Goal: Information Seeking & Learning: Learn about a topic

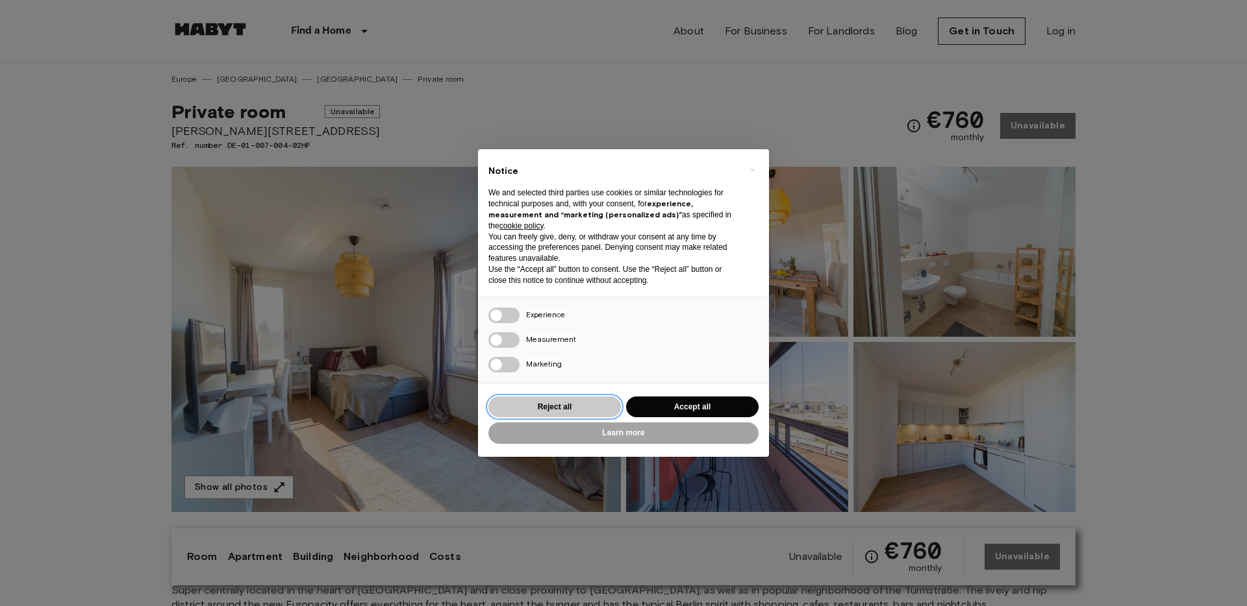
click at [562, 410] on button "Reject all" at bounding box center [554, 407] width 132 height 21
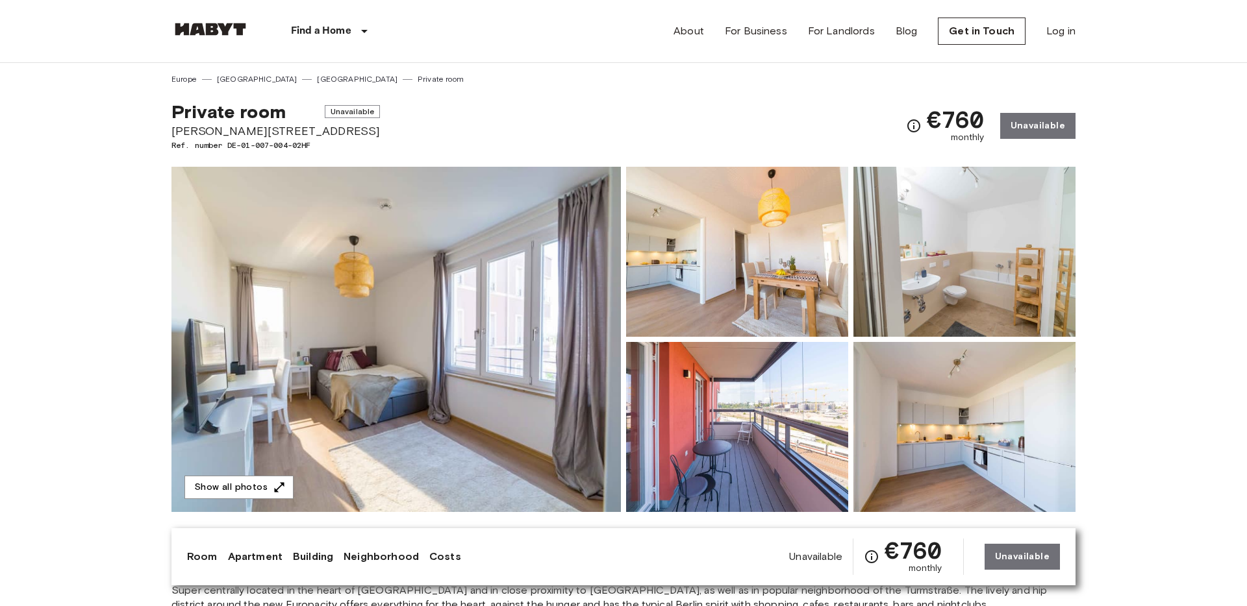
click at [237, 26] on img at bounding box center [210, 29] width 78 height 13
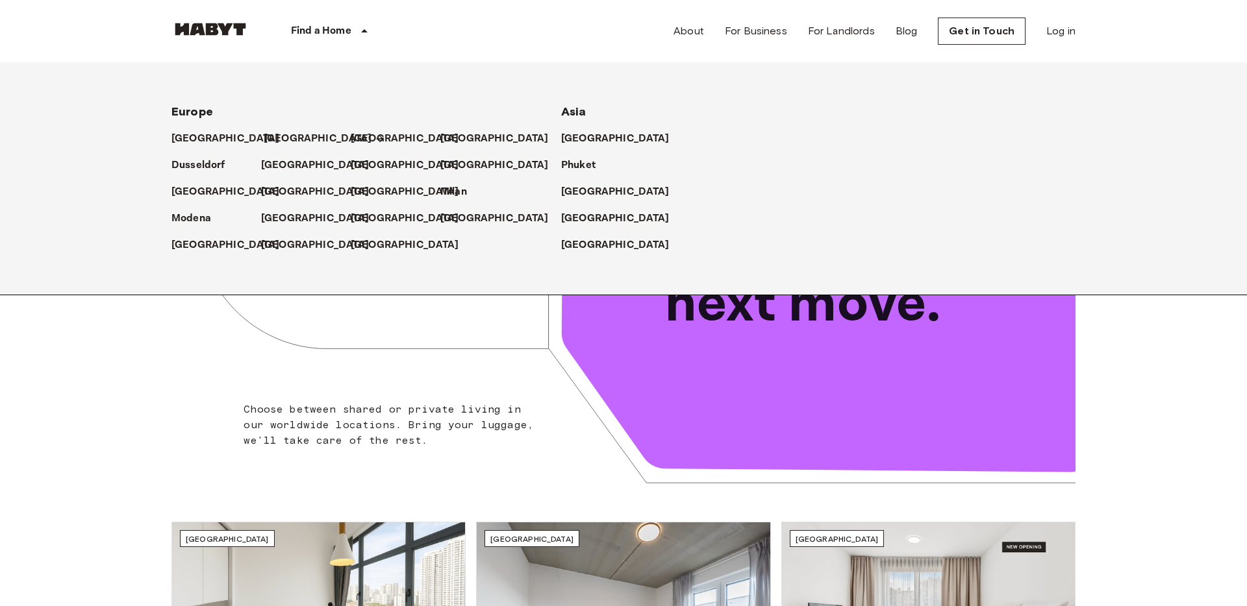
click at [273, 140] on p "[GEOGRAPHIC_DATA]" at bounding box center [318, 139] width 108 height 16
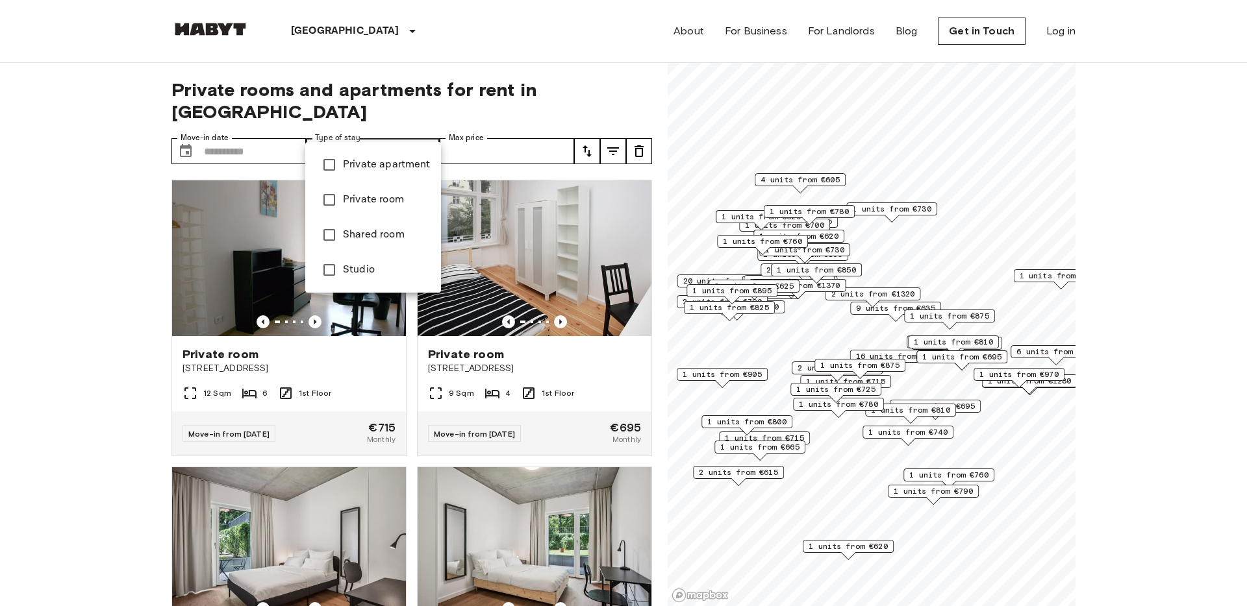
click at [378, 268] on span "Studio" at bounding box center [387, 270] width 88 height 16
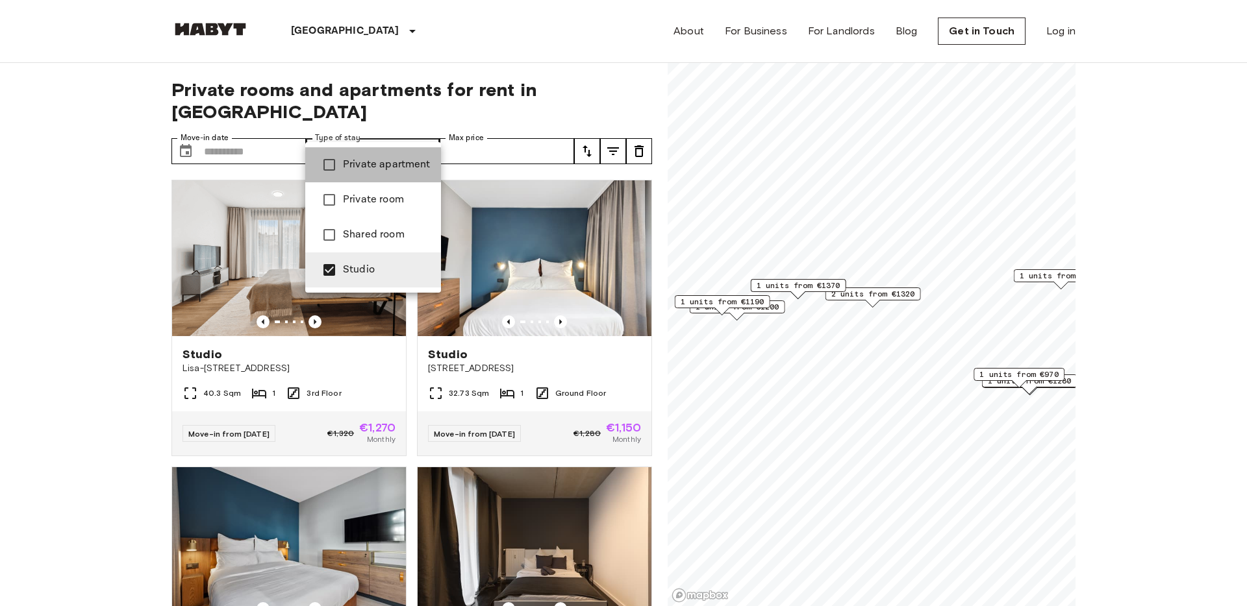
click at [360, 166] on span "Private apartment" at bounding box center [387, 165] width 88 height 16
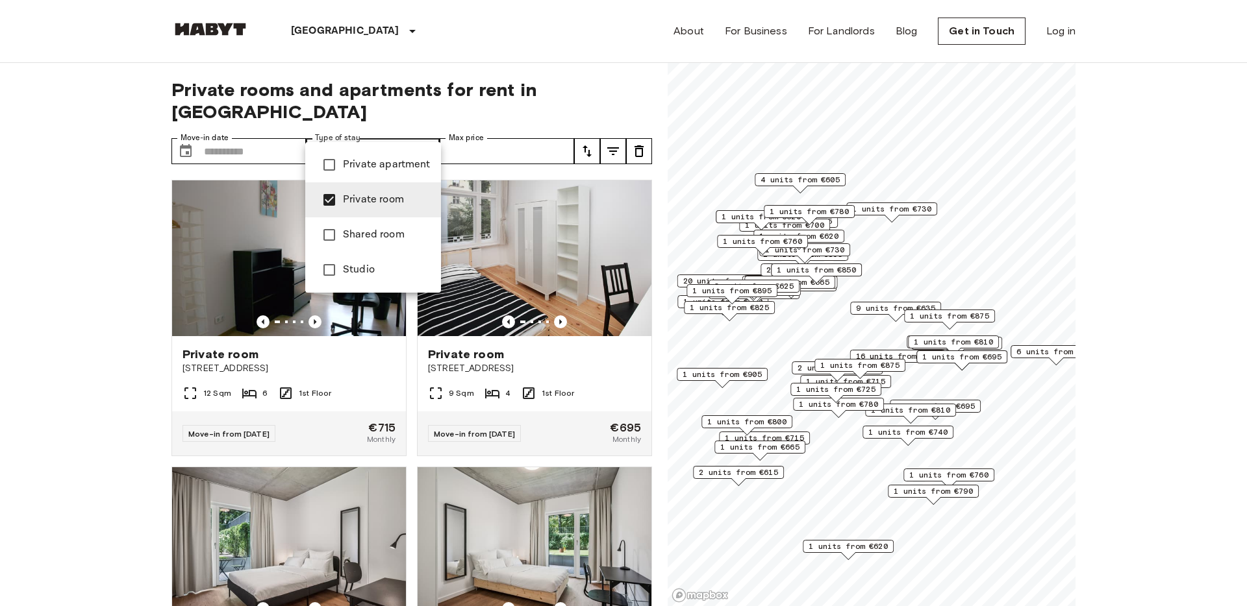
click at [112, 454] on div at bounding box center [623, 303] width 1247 height 606
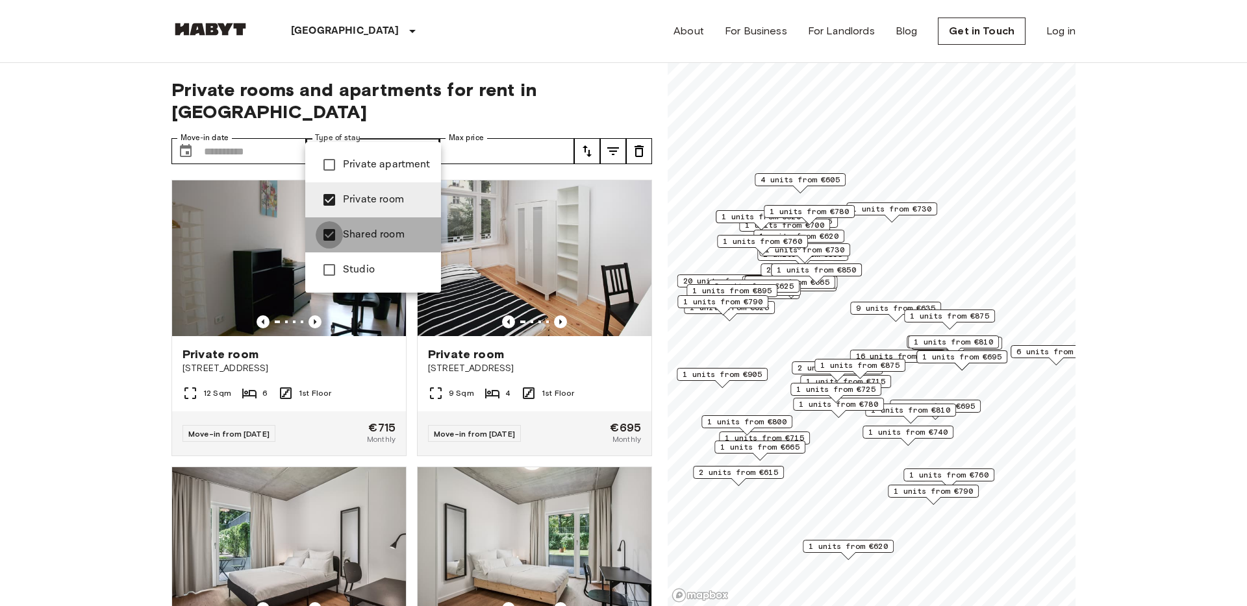
type input "**********"
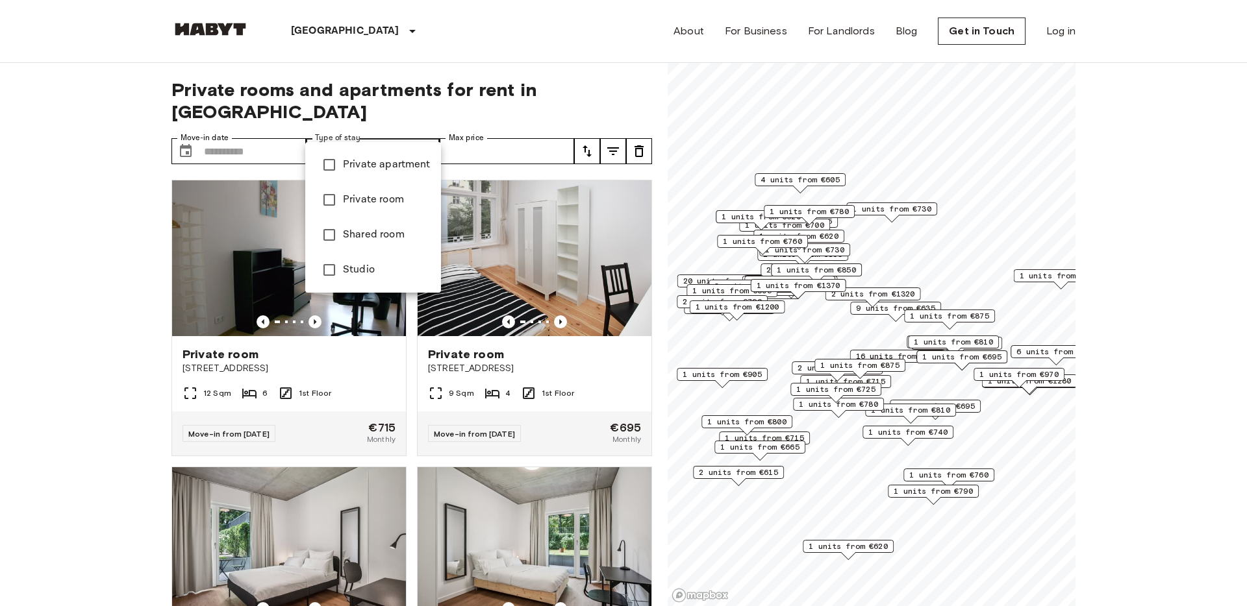
type input "******"
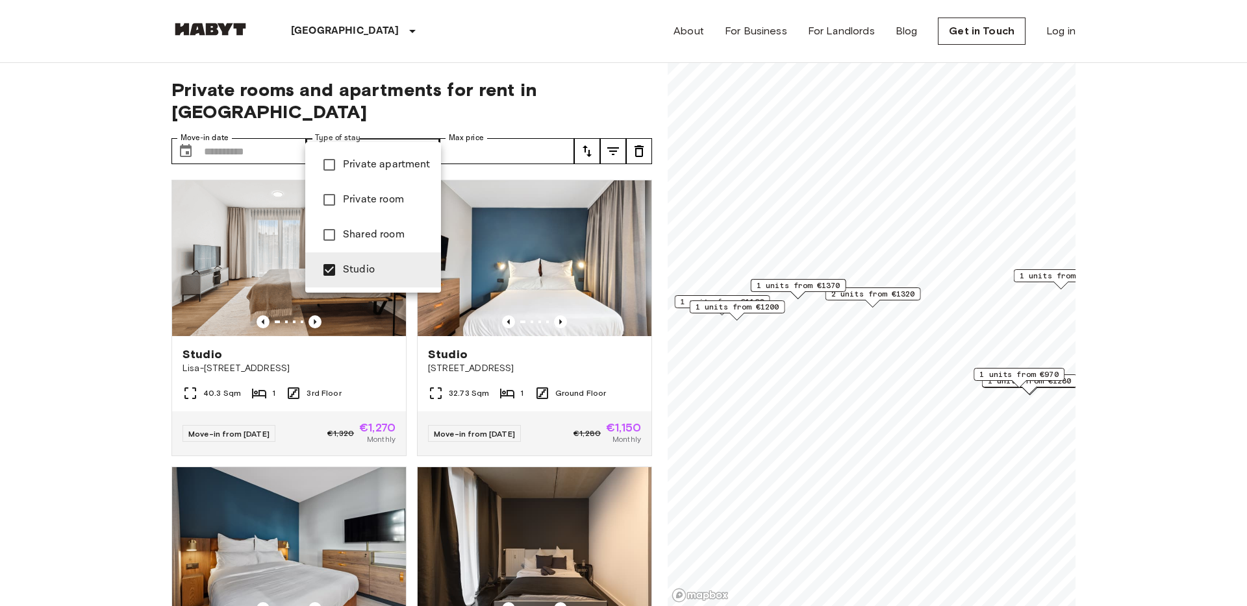
click at [62, 336] on div at bounding box center [623, 303] width 1247 height 606
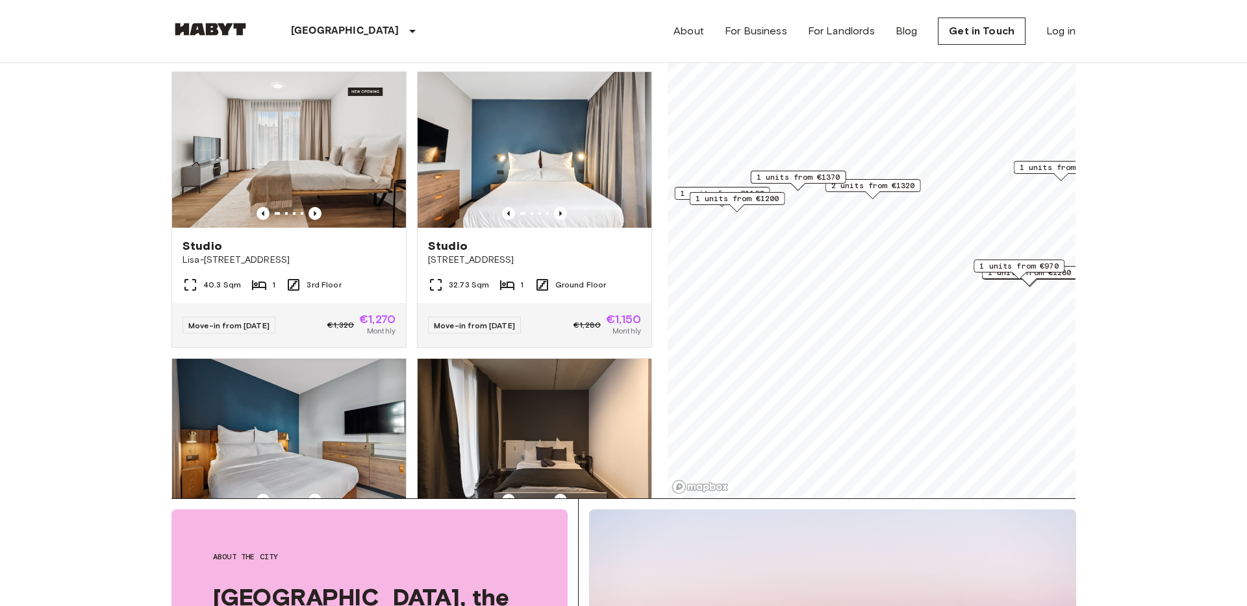
scroll to position [102, 0]
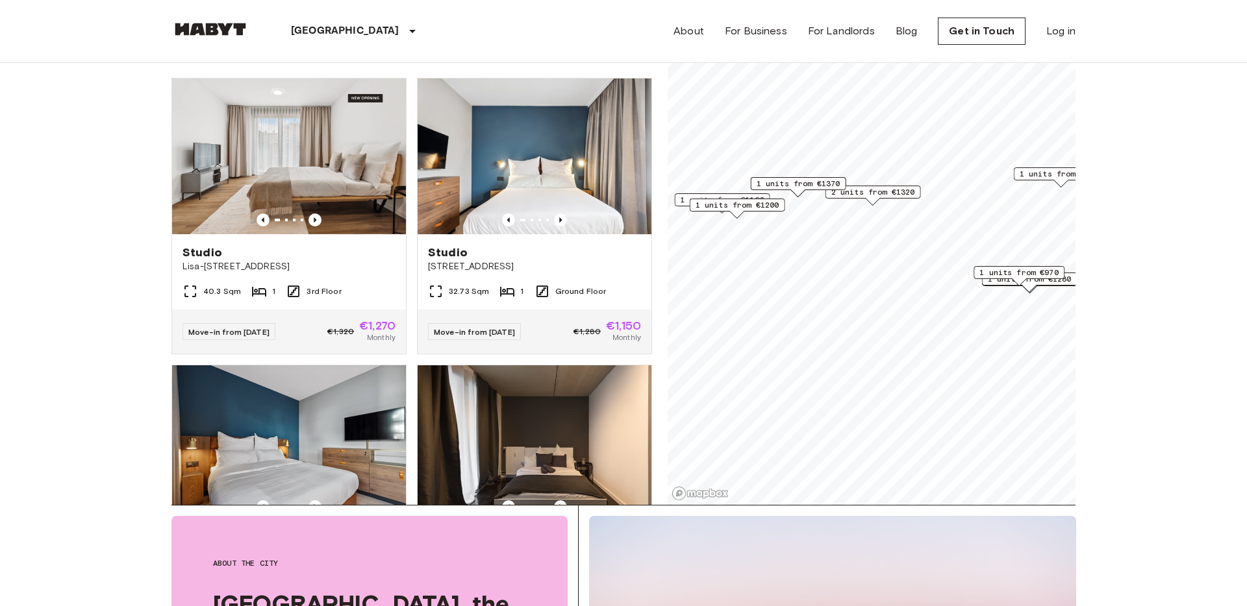
click at [1024, 270] on span "1 units from €970" at bounding box center [1018, 273] width 79 height 12
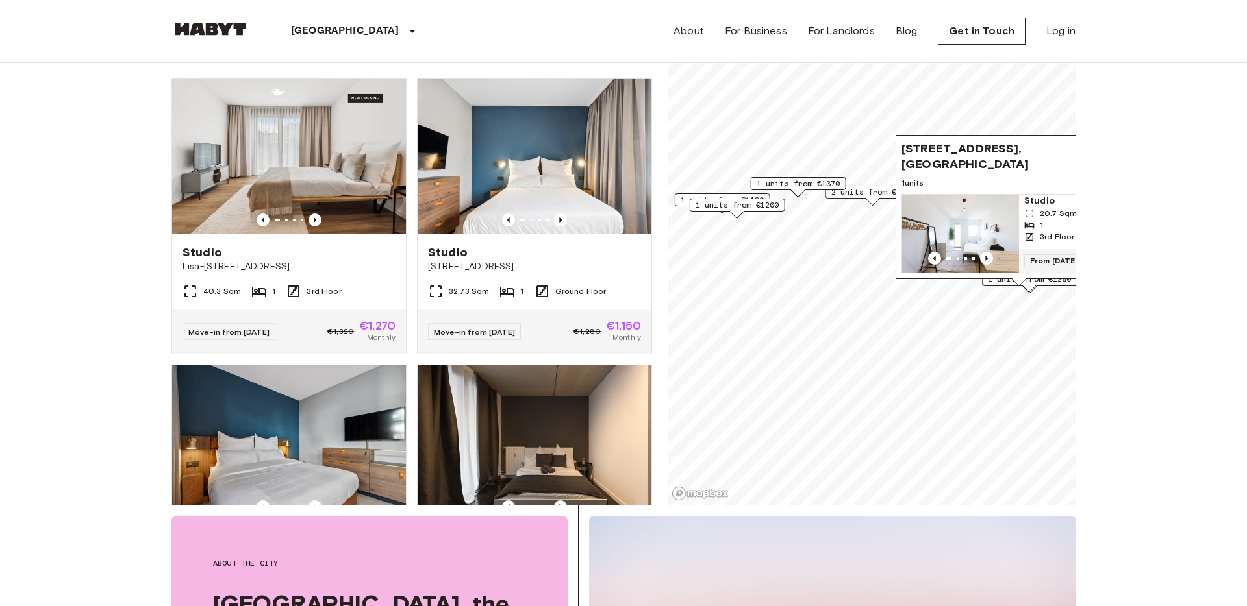
click at [977, 217] on img "Map marker" at bounding box center [960, 234] width 117 height 78
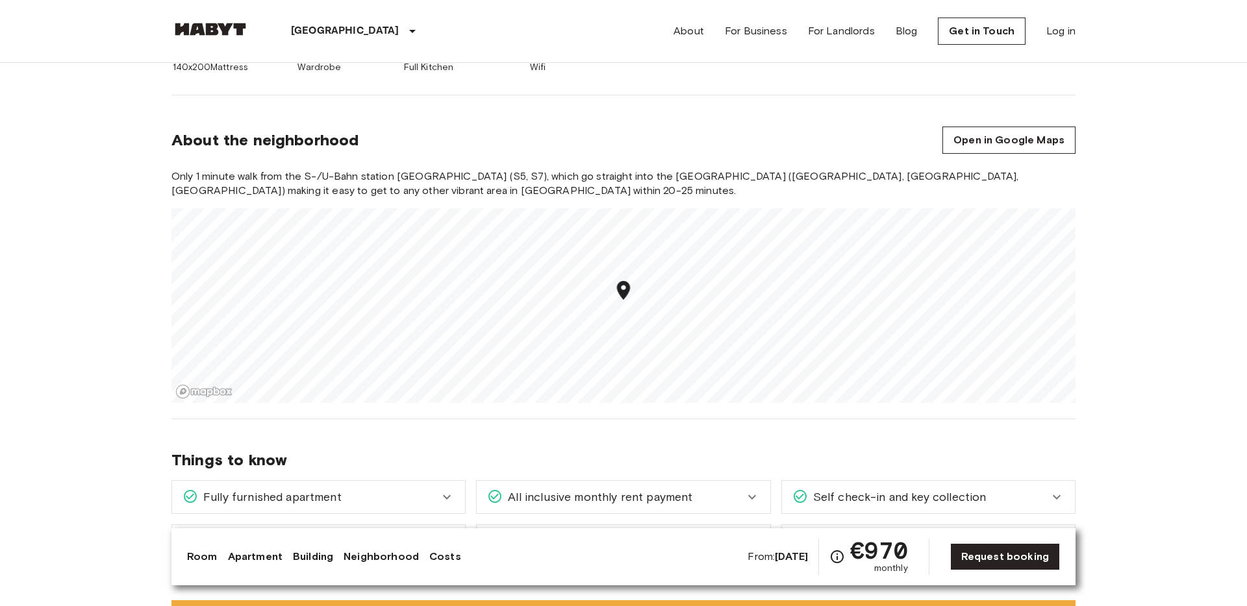
scroll to position [947, 0]
